Goal: Task Accomplishment & Management: Manage account settings

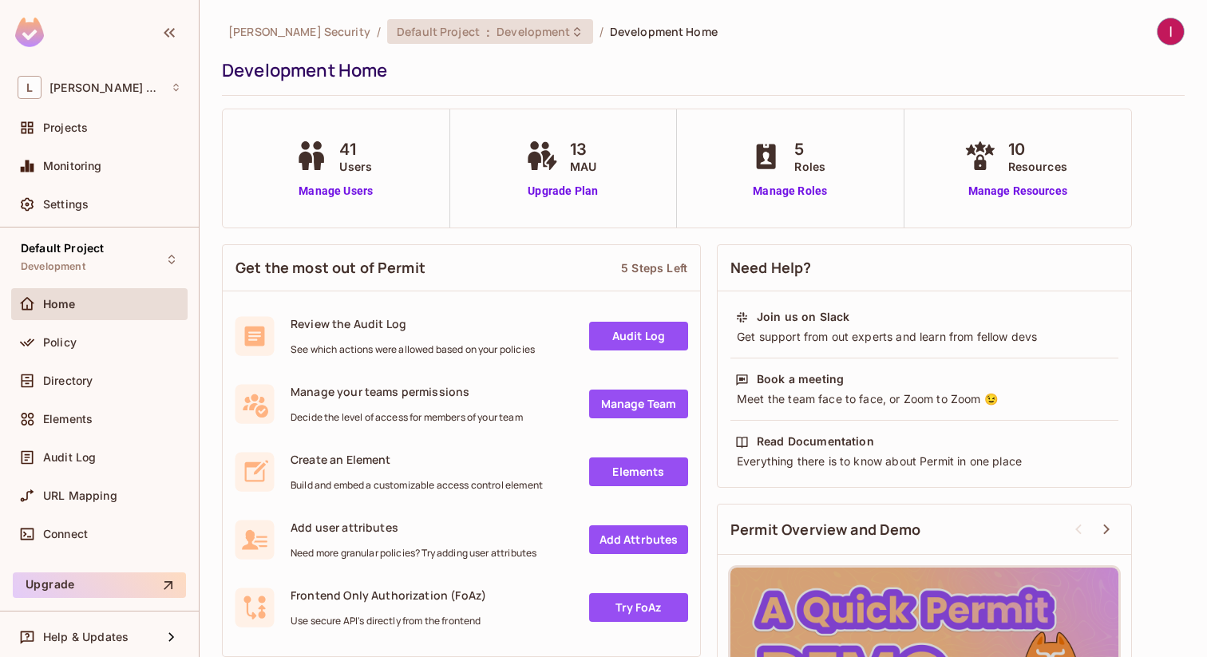
click at [496, 36] on span "Development" at bounding box center [532, 31] width 73 height 15
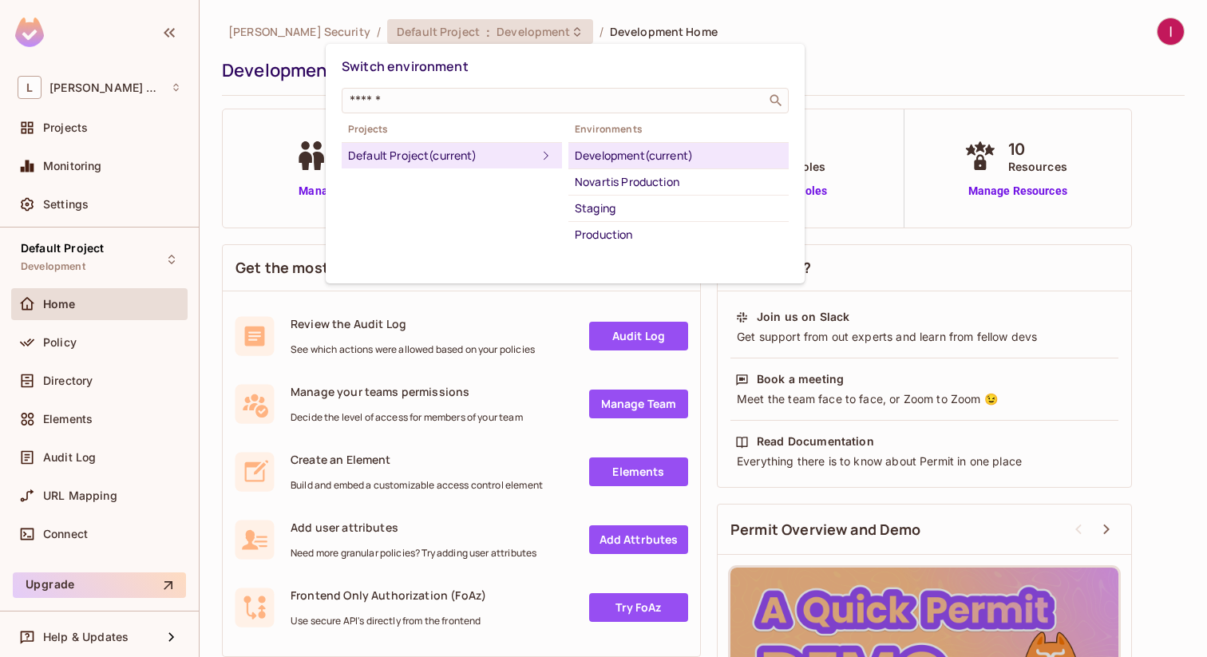
click at [280, 83] on div at bounding box center [603, 328] width 1207 height 657
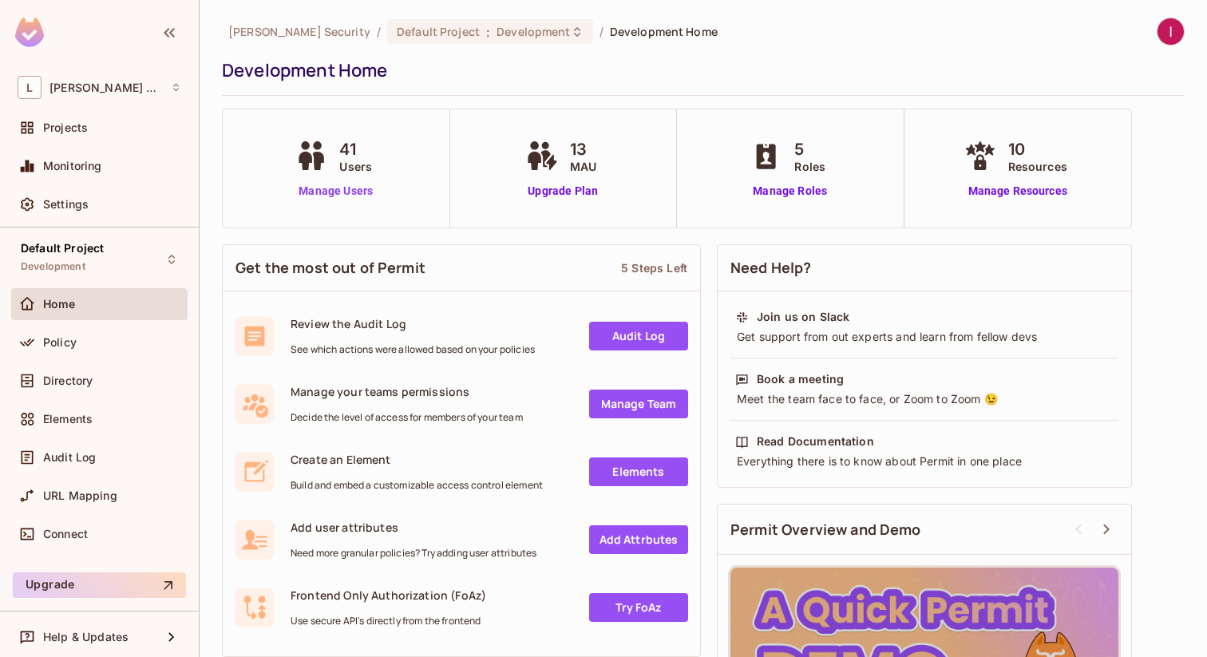
click at [332, 193] on link "Manage Users" at bounding box center [335, 191] width 89 height 17
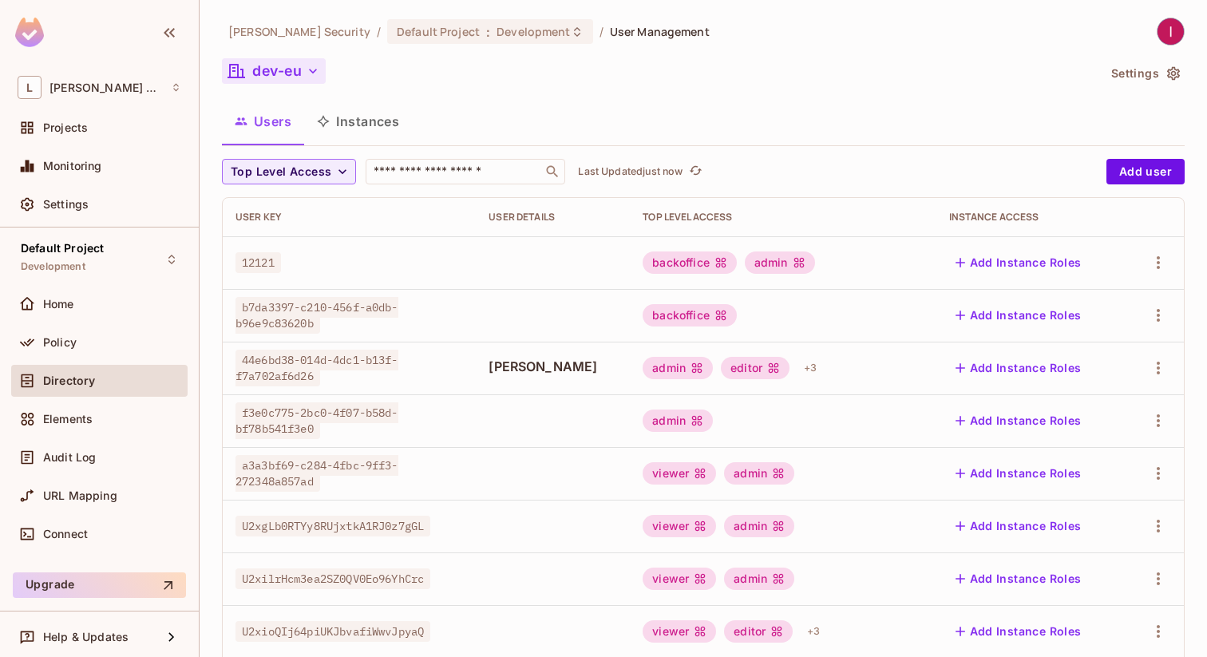
click at [313, 72] on icon "button" at bounding box center [313, 71] width 16 height 16
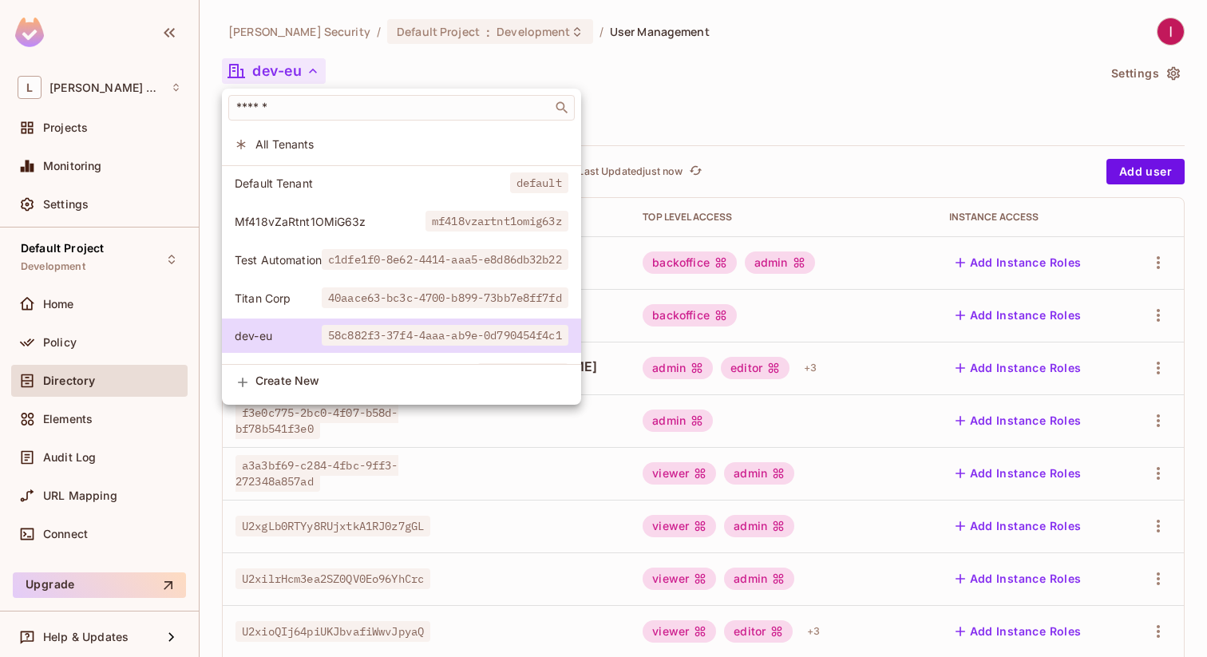
click at [81, 496] on div at bounding box center [603, 328] width 1207 height 657
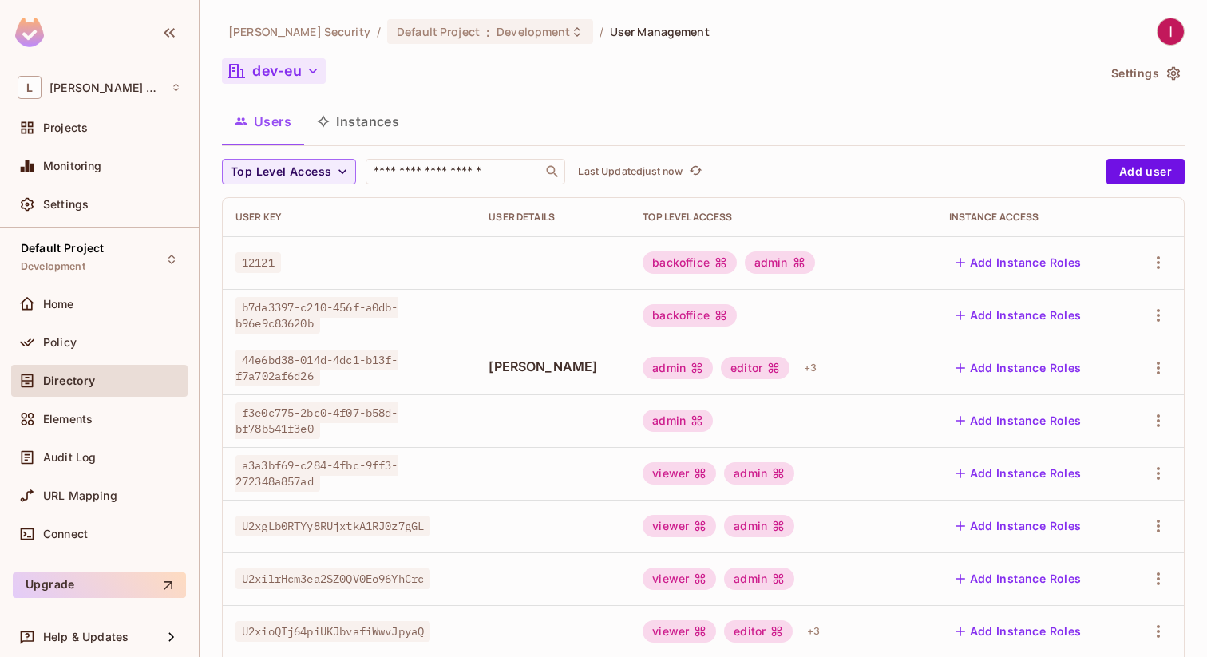
scroll to position [5, 0]
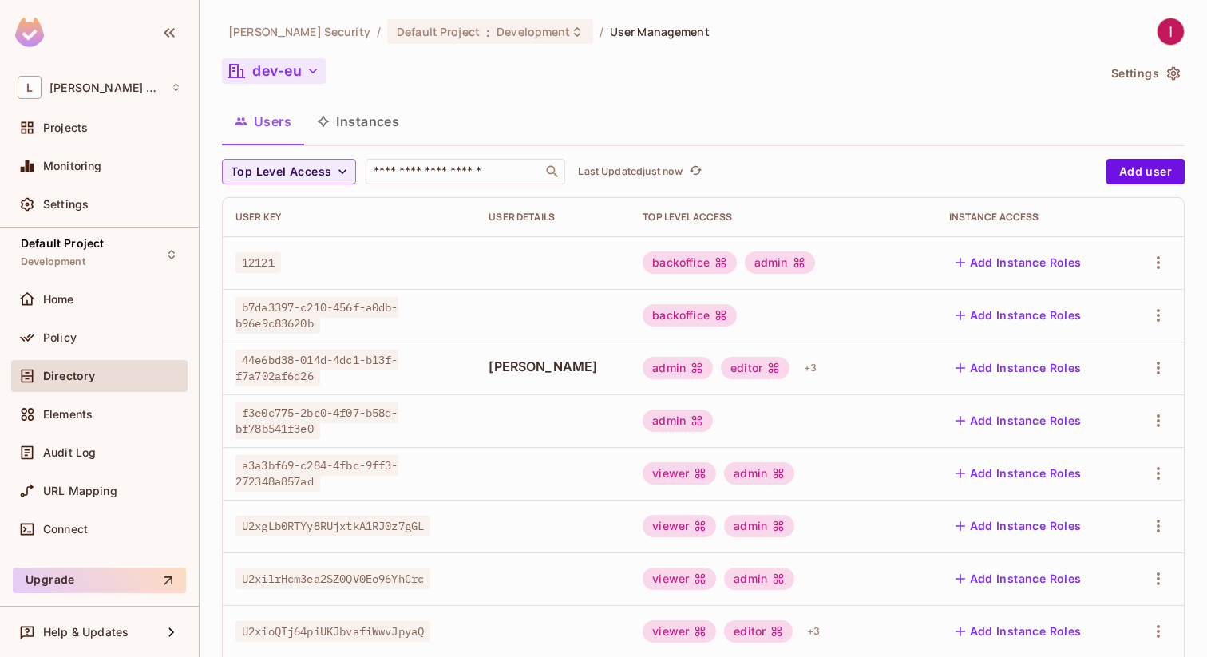
click at [115, 220] on div "Settings" at bounding box center [99, 207] width 176 height 38
click at [127, 204] on div "Settings" at bounding box center [112, 204] width 138 height 13
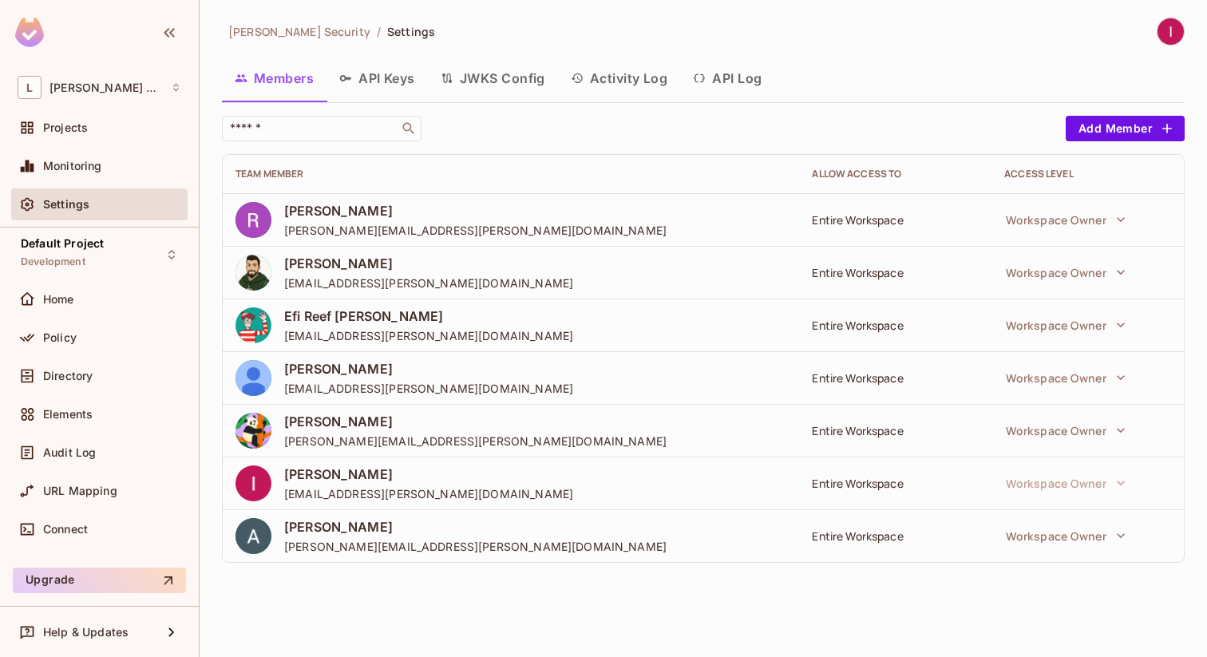
click at [379, 84] on button "API Keys" at bounding box center [376, 78] width 101 height 40
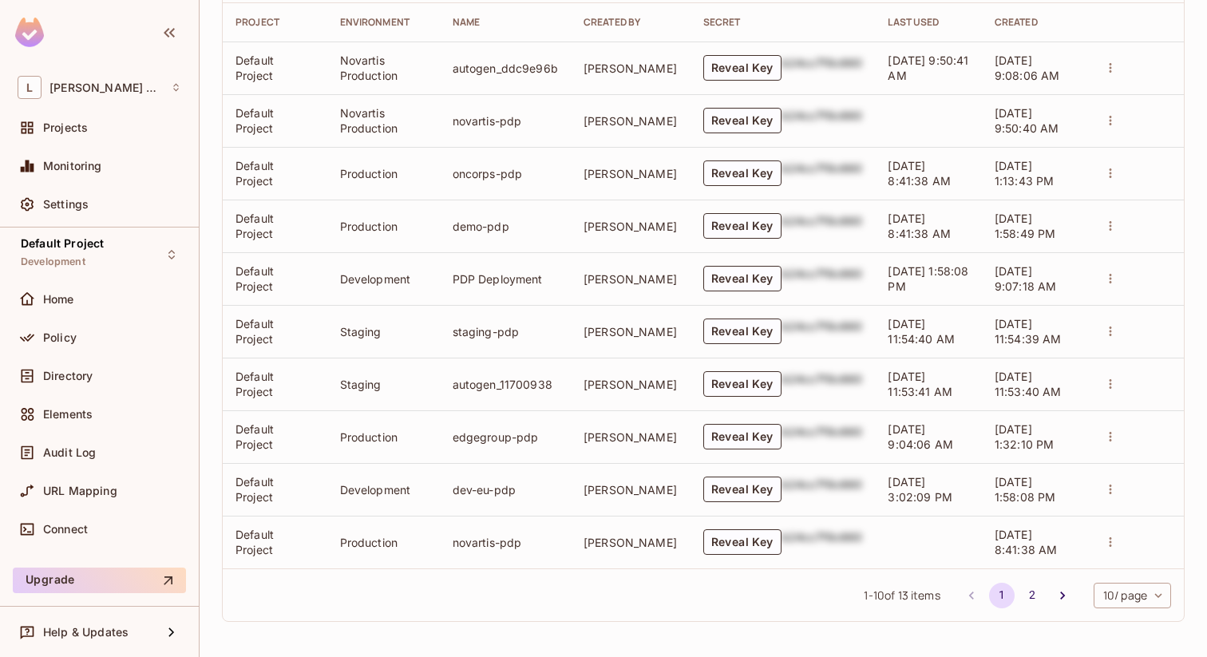
scroll to position [382, 0]
click at [736, 494] on button "Reveal Key" at bounding box center [742, 490] width 78 height 26
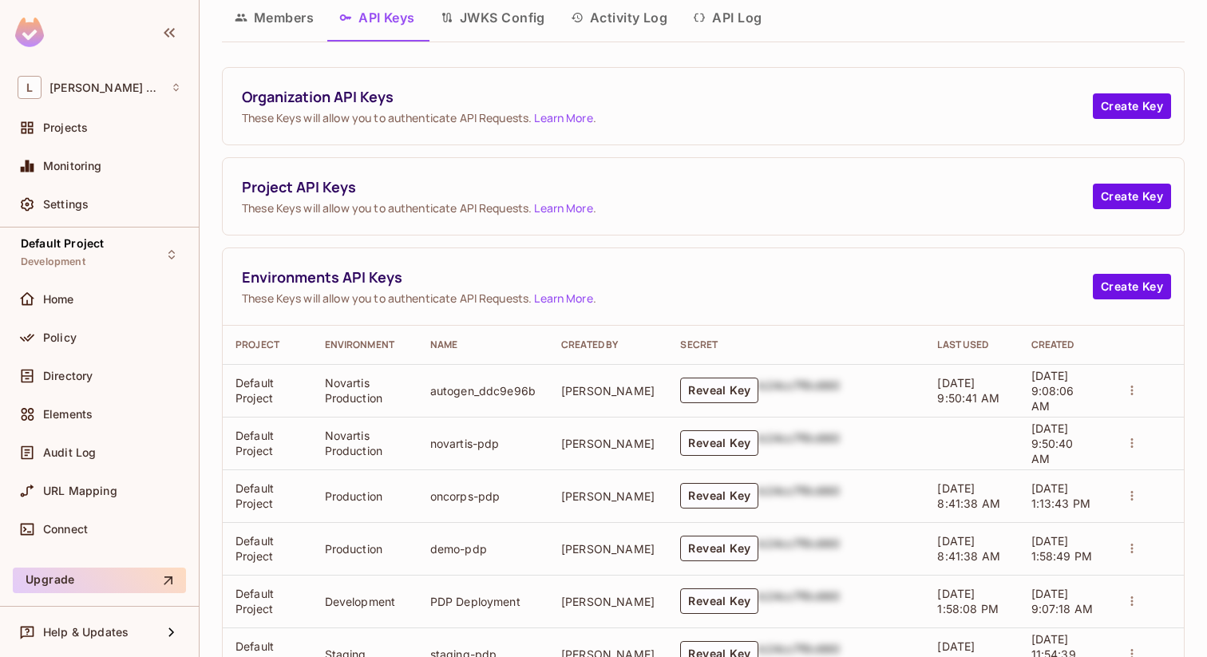
scroll to position [0, 0]
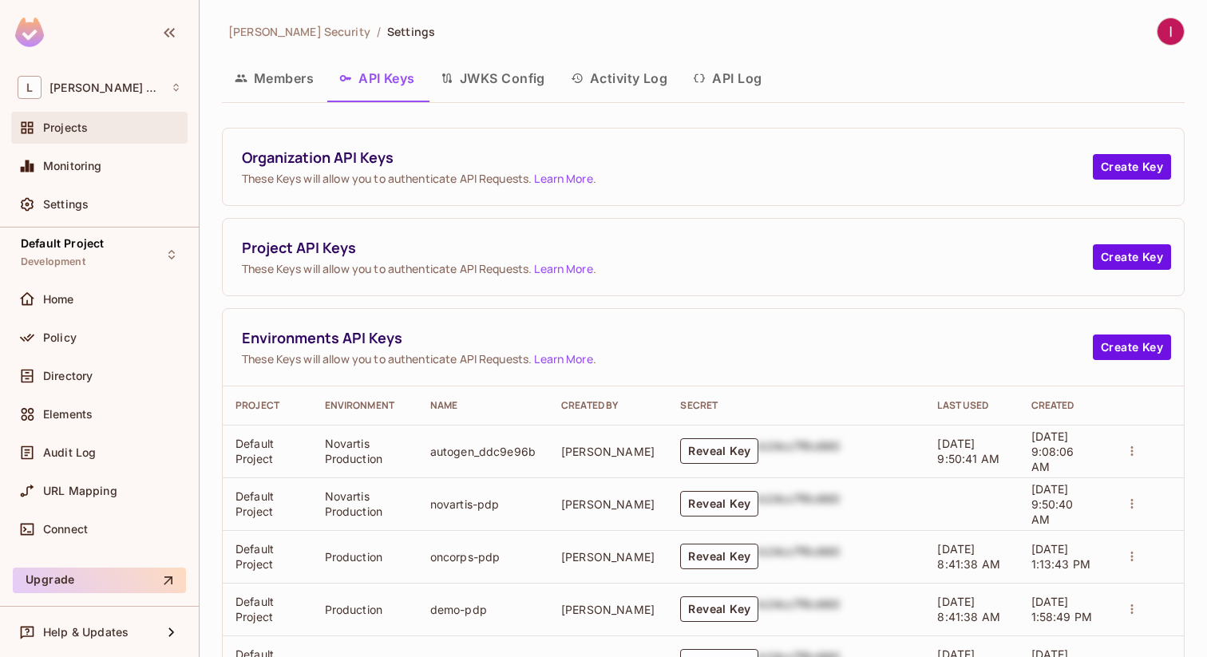
click at [112, 130] on div "Projects" at bounding box center [112, 127] width 138 height 13
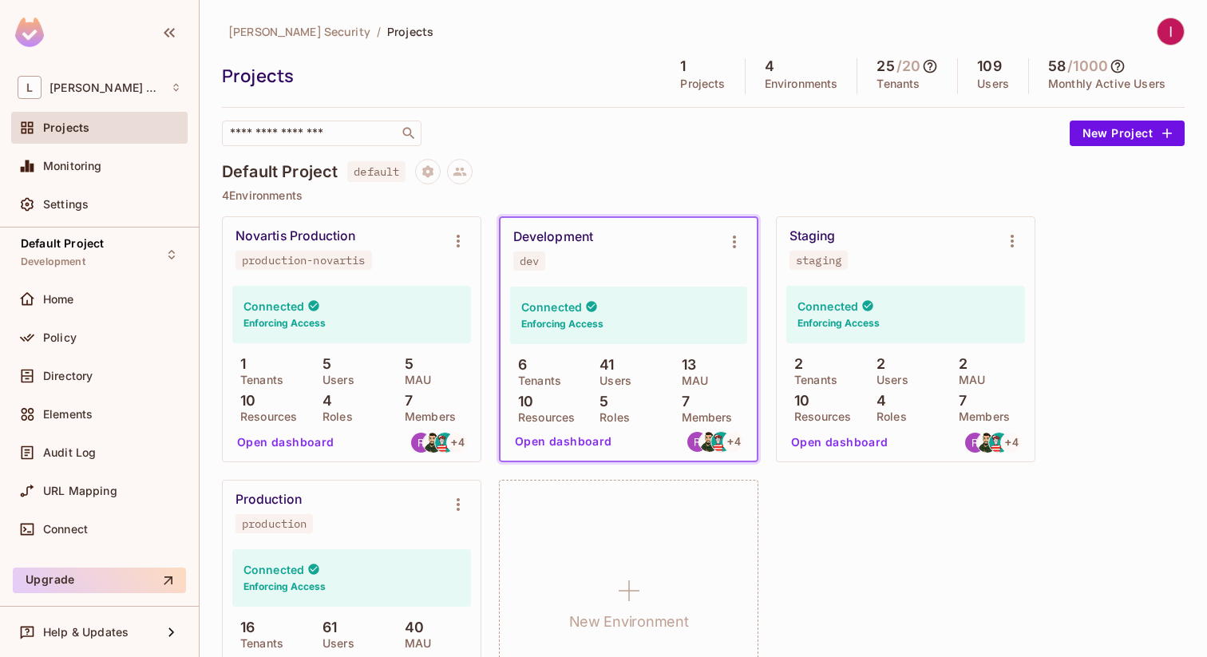
click at [585, 231] on div "Development" at bounding box center [553, 237] width 80 height 16
click at [569, 243] on div "Development" at bounding box center [553, 237] width 80 height 16
click at [544, 322] on h6 "Enforcing Access" at bounding box center [562, 324] width 82 height 14
click at [541, 417] on p "Resources" at bounding box center [542, 417] width 65 height 13
click at [541, 437] on button "Open dashboard" at bounding box center [563, 442] width 110 height 26
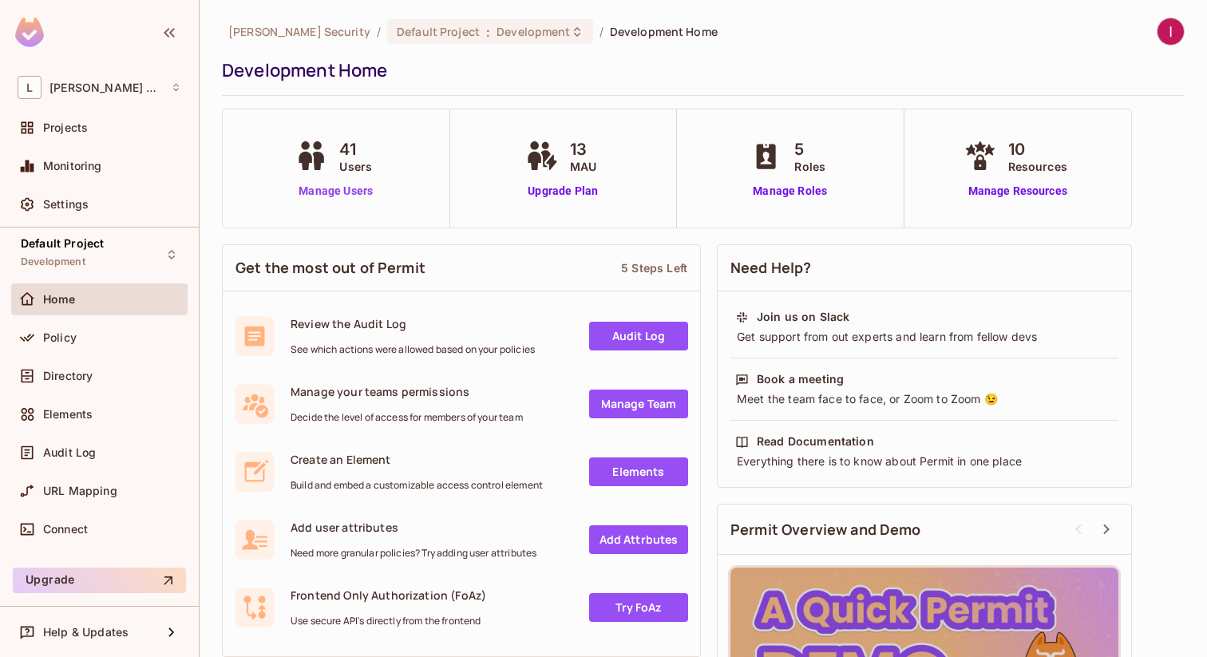
click at [326, 188] on link "Manage Users" at bounding box center [335, 191] width 89 height 17
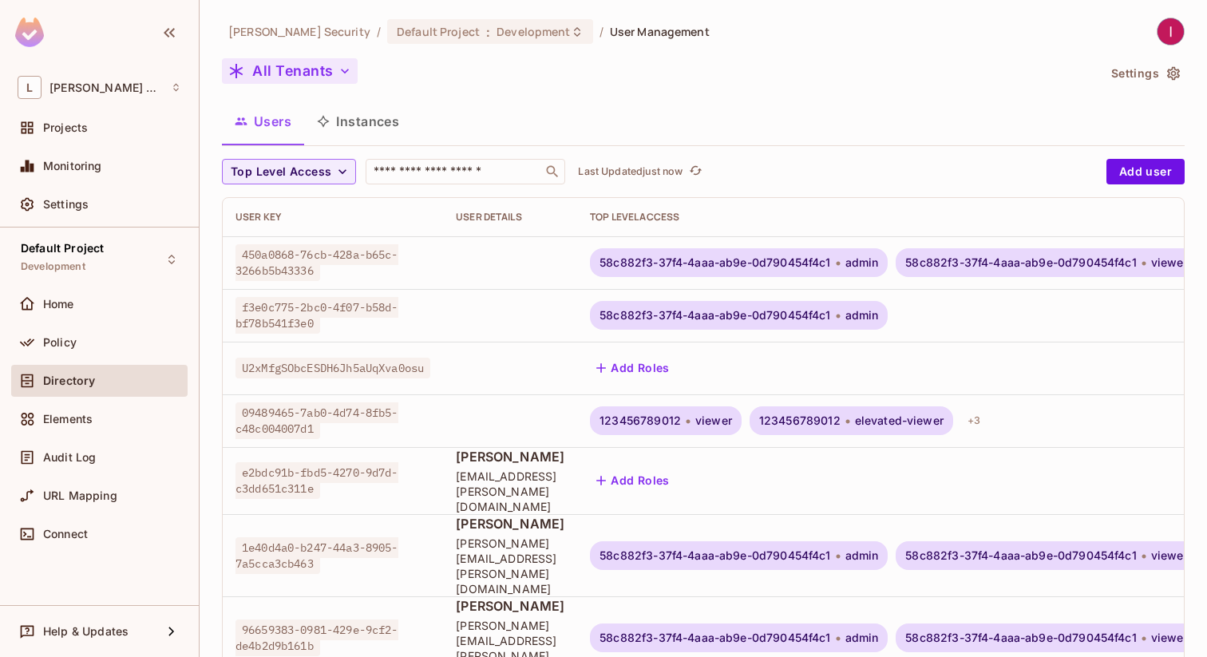
click at [342, 62] on button "All Tenants" at bounding box center [290, 71] width 136 height 26
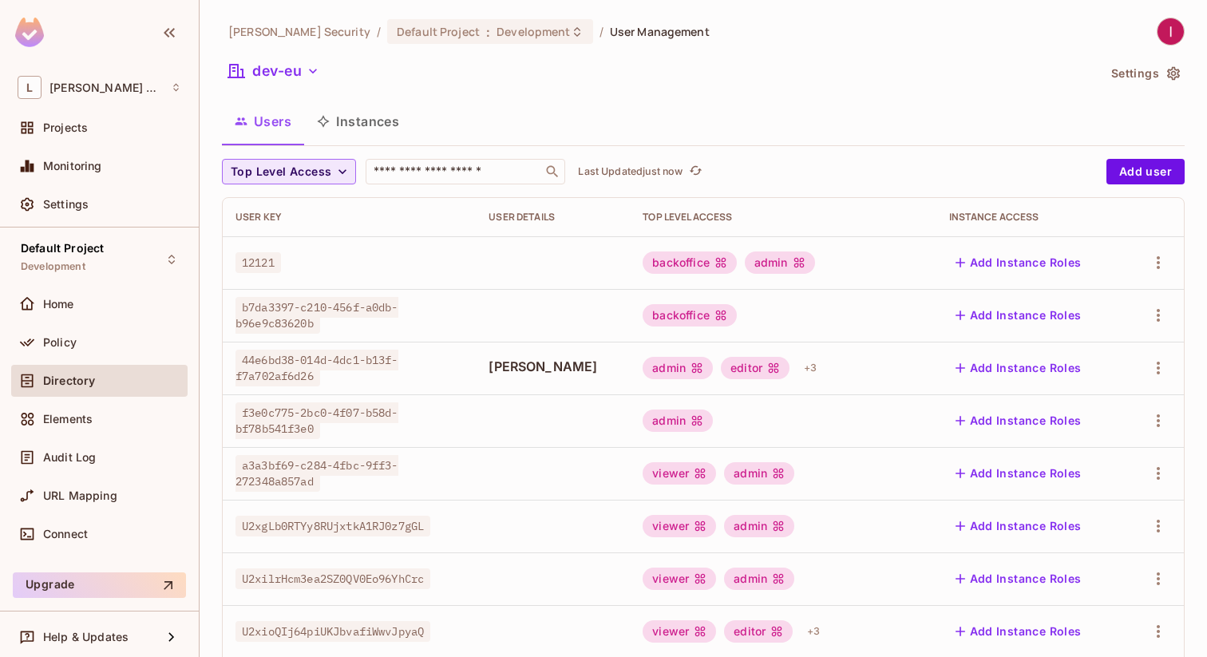
click at [326, 159] on button "Top Level Access" at bounding box center [289, 172] width 134 height 26
click at [305, 64] on div at bounding box center [603, 328] width 1207 height 657
click at [300, 71] on button "dev-eu" at bounding box center [274, 71] width 104 height 26
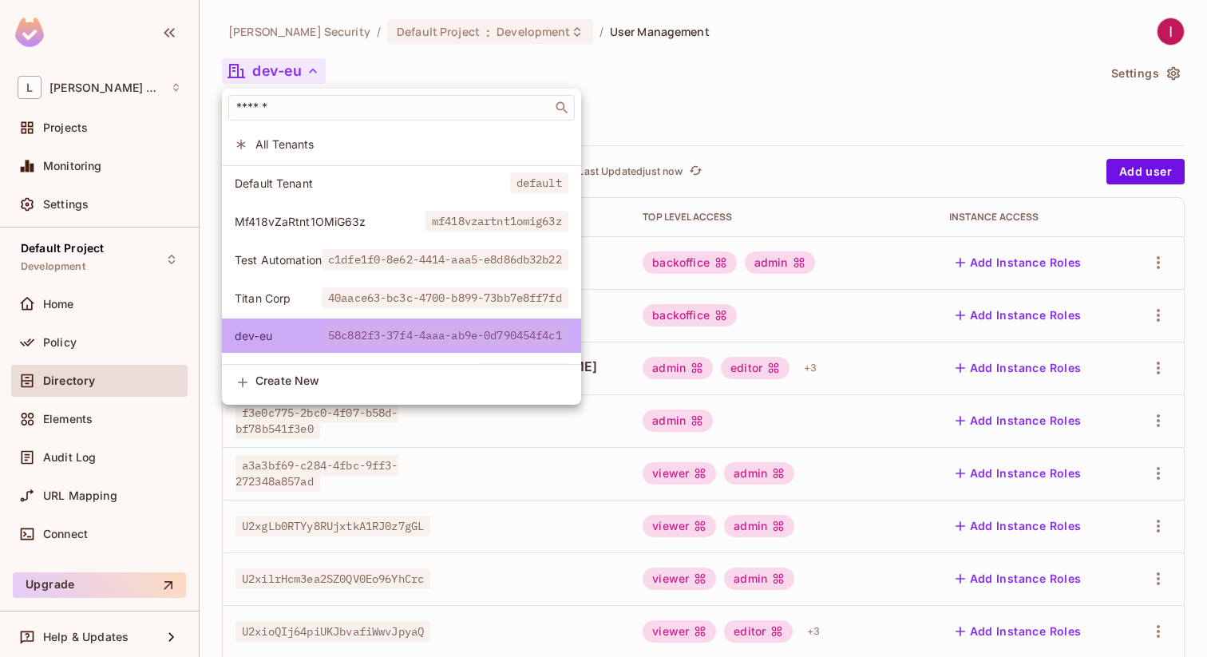
click at [344, 329] on span "58c882f3-37f4-4aaa-ab9e-0d790454f4c1" at bounding box center [445, 335] width 247 height 21
